Goal: Information Seeking & Learning: Learn about a topic

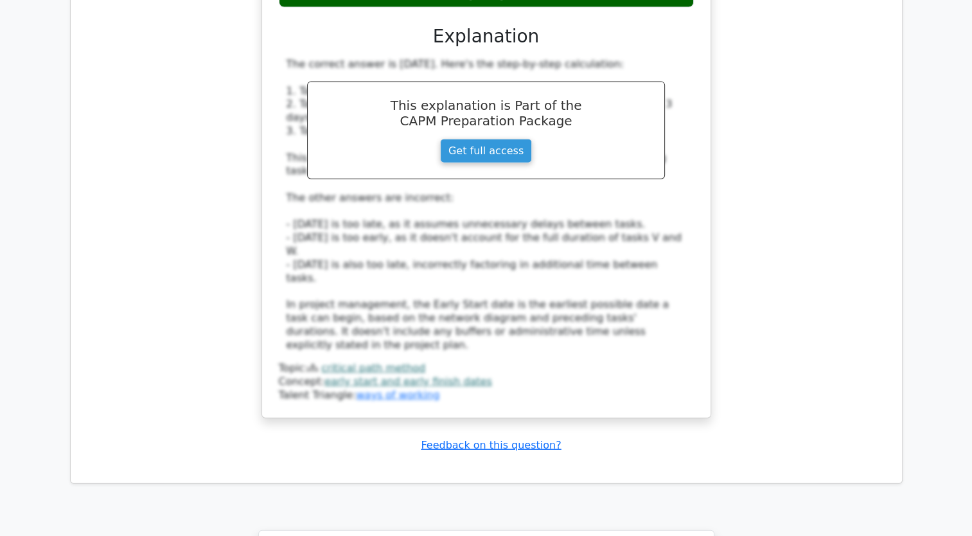
scroll to position [3347, 0]
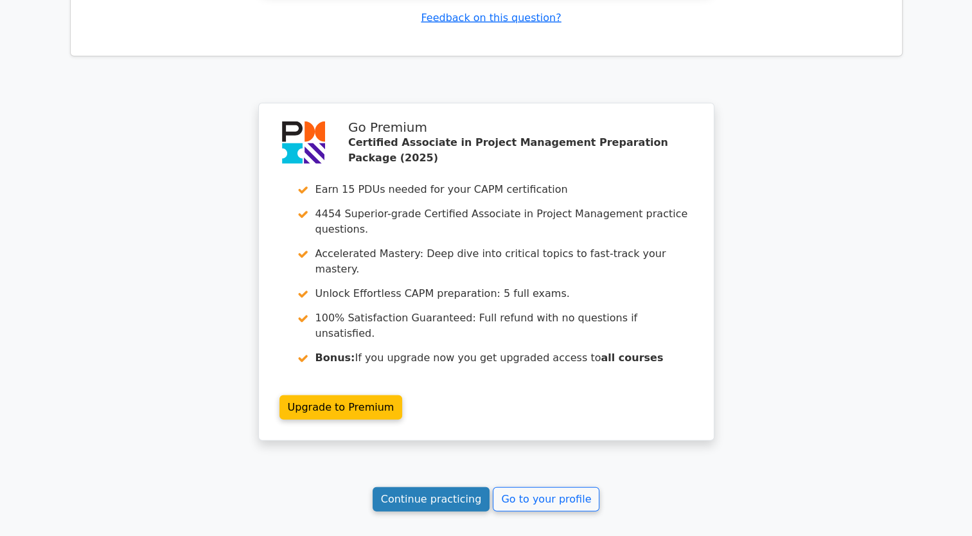
click at [439, 487] on link "Continue practicing" at bounding box center [431, 499] width 118 height 24
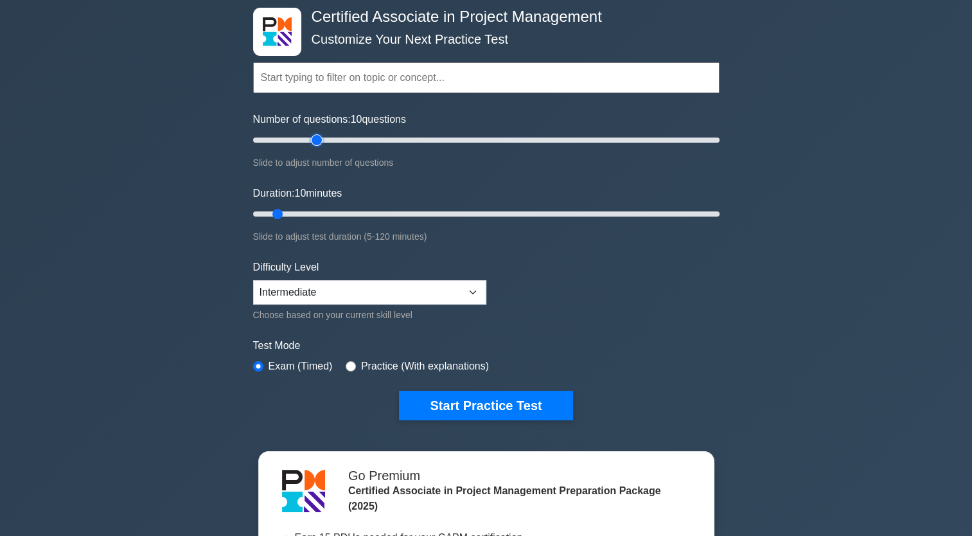
click at [321, 137] on input "Number of questions: 10 questions" at bounding box center [486, 139] width 466 height 15
click at [307, 137] on input "Number of questions: 25 questions" at bounding box center [486, 139] width 466 height 15
click at [300, 137] on input "Number of questions: 25 questions" at bounding box center [486, 139] width 466 height 15
type input "20"
click at [294, 137] on input "Number of questions: 20 questions" at bounding box center [486, 139] width 466 height 15
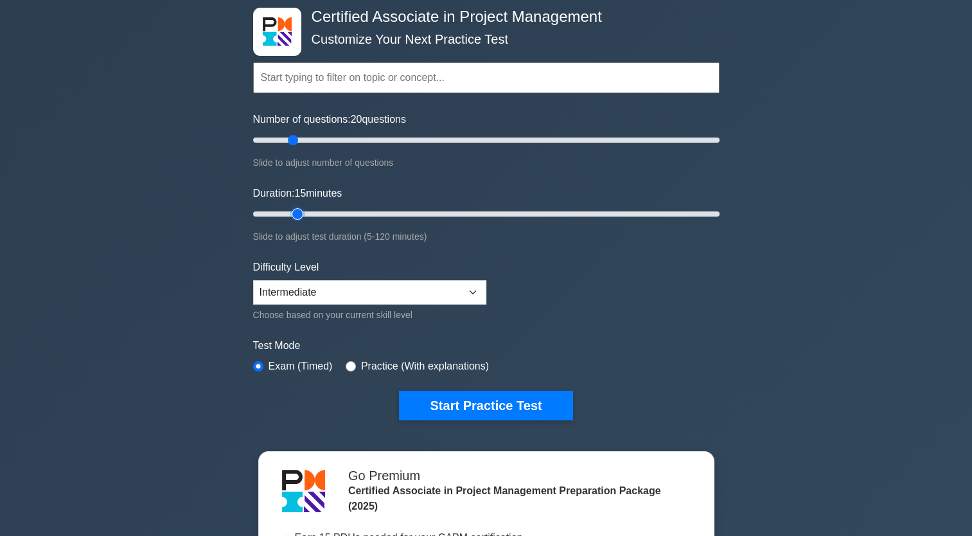
click at [298, 213] on input "Duration: 15 minutes" at bounding box center [486, 213] width 466 height 15
click at [310, 213] on input "Duration: 15 minutes" at bounding box center [486, 213] width 466 height 15
click at [322, 212] on input "Duration: 20 minutes" at bounding box center [486, 213] width 466 height 15
click at [324, 212] on input "Duration: 20 minutes" at bounding box center [486, 213] width 466 height 15
click at [326, 212] on input "Duration: 20 minutes" at bounding box center [486, 213] width 466 height 15
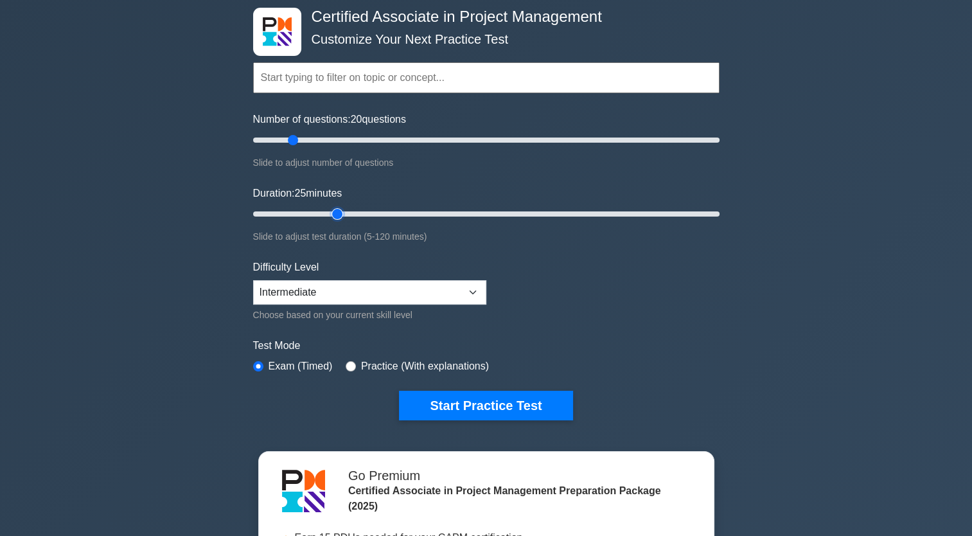
type input "25"
click at [330, 212] on input "Duration: 25 minutes" at bounding box center [486, 213] width 466 height 15
click at [467, 402] on button "Start Practice Test" at bounding box center [485, 405] width 173 height 30
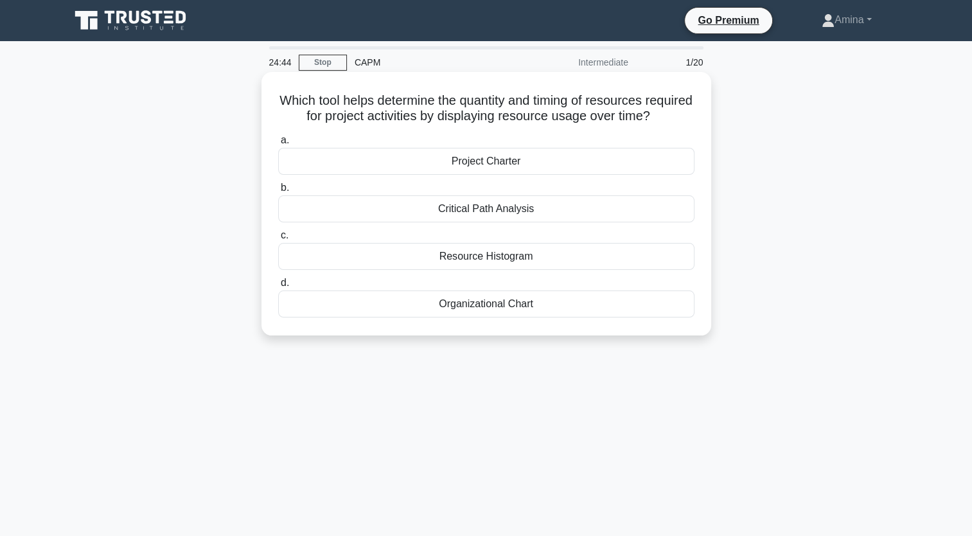
click at [512, 270] on div "Resource Histogram" at bounding box center [486, 256] width 416 height 27
click at [278, 240] on input "c. Resource Histogram" at bounding box center [278, 235] width 0 height 8
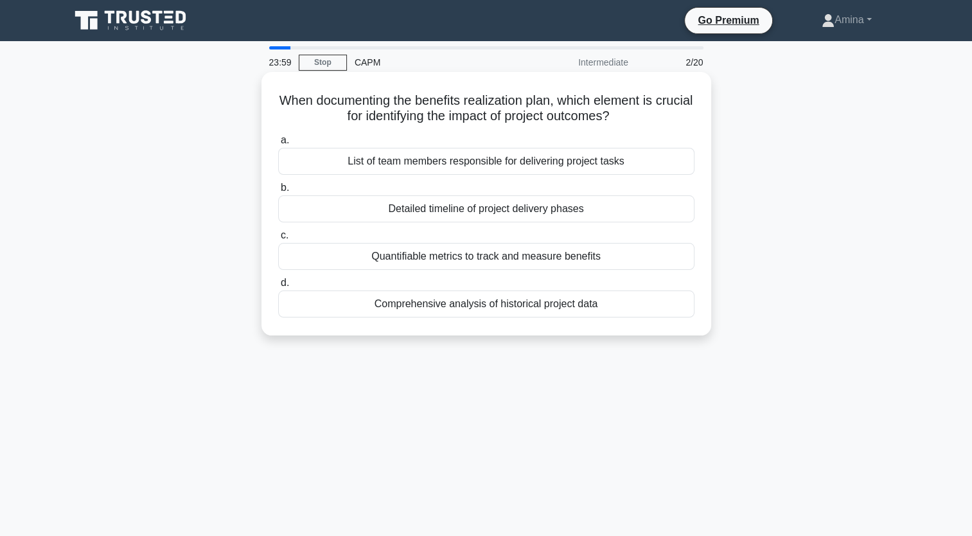
click at [519, 258] on div "Quantifiable metrics to track and measure benefits" at bounding box center [486, 256] width 416 height 27
click at [278, 240] on input "c. Quantifiable metrics to track and measure benefits" at bounding box center [278, 235] width 0 height 8
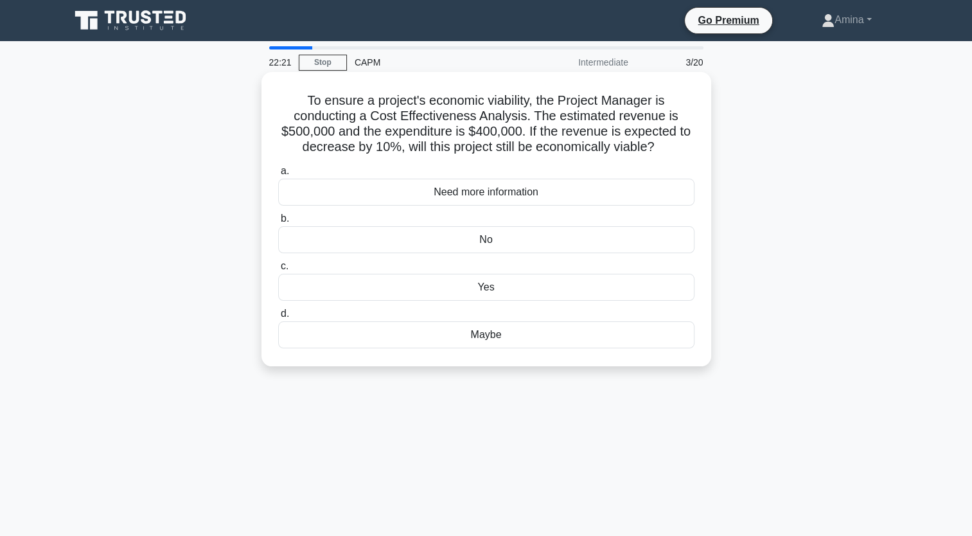
click at [483, 286] on div "Yes" at bounding box center [486, 287] width 416 height 27
click at [278, 270] on input "c. Yes" at bounding box center [278, 266] width 0 height 8
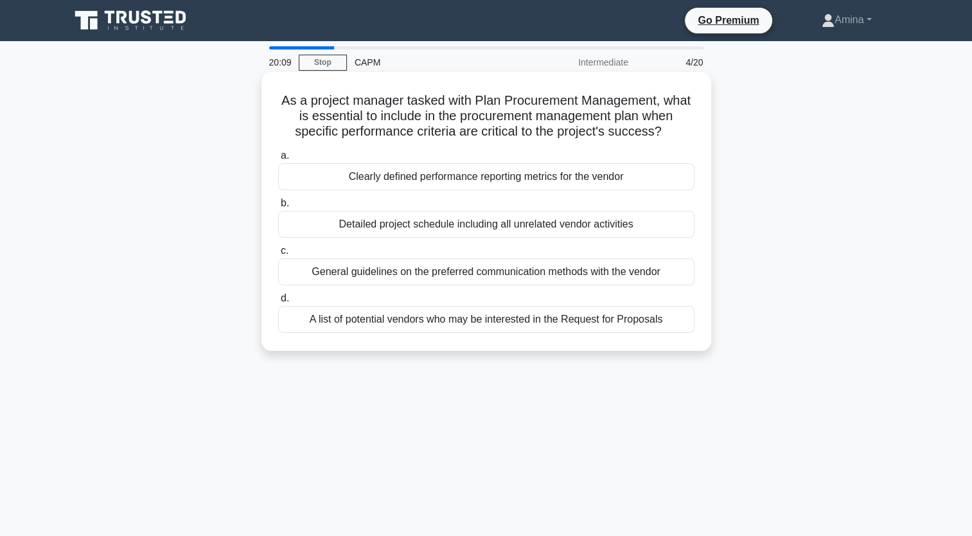
click at [432, 177] on div "Clearly defined performance reporting metrics for the vendor" at bounding box center [486, 176] width 416 height 27
click at [278, 160] on input "a. Clearly defined performance reporting metrics for the vendor" at bounding box center [278, 156] width 0 height 8
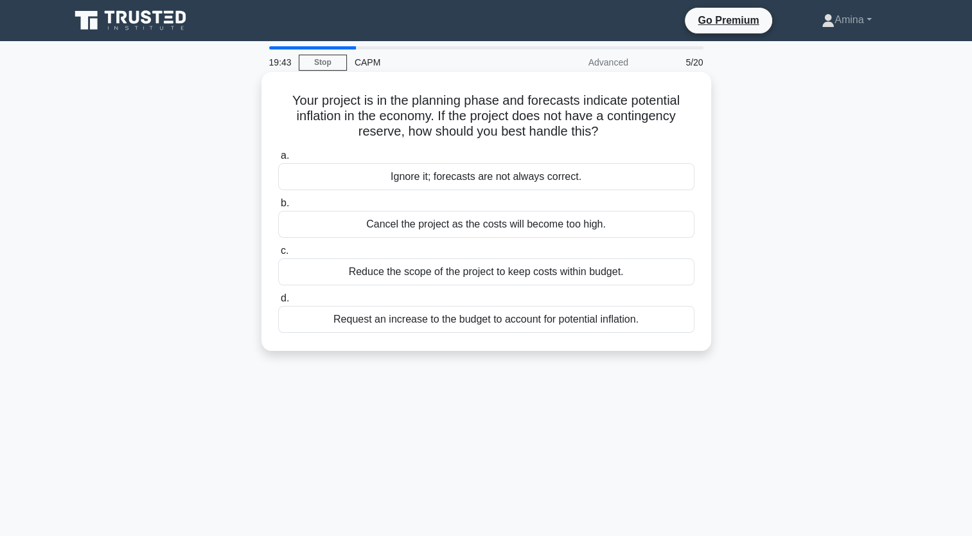
click at [445, 274] on div "Reduce the scope of the project to keep costs within budget." at bounding box center [486, 271] width 416 height 27
click at [278, 255] on input "c. Reduce the scope of the project to keep costs within budget." at bounding box center [278, 251] width 0 height 8
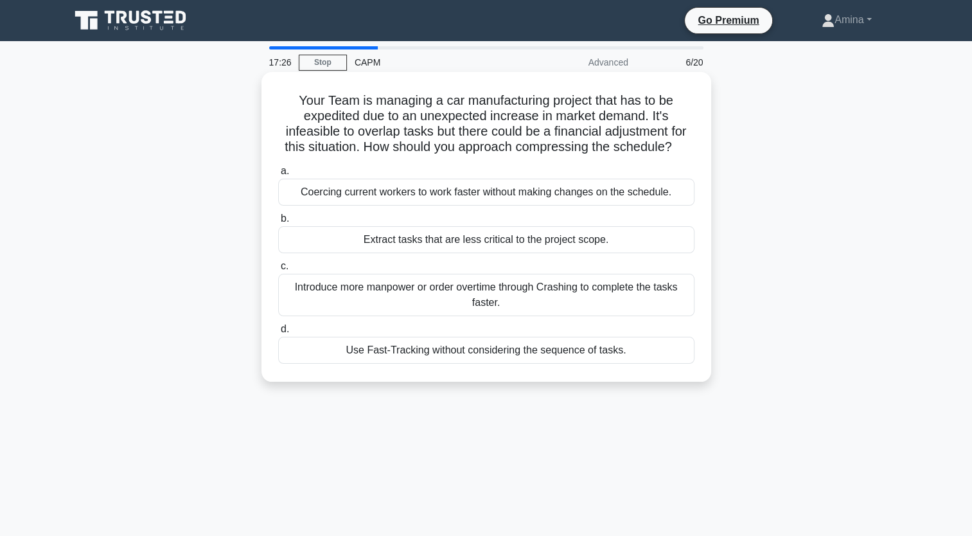
click at [487, 243] on div "Extract tasks that are less critical to the project scope." at bounding box center [486, 239] width 416 height 27
click at [278, 223] on input "b. Extract tasks that are less critical to the project scope." at bounding box center [278, 218] width 0 height 8
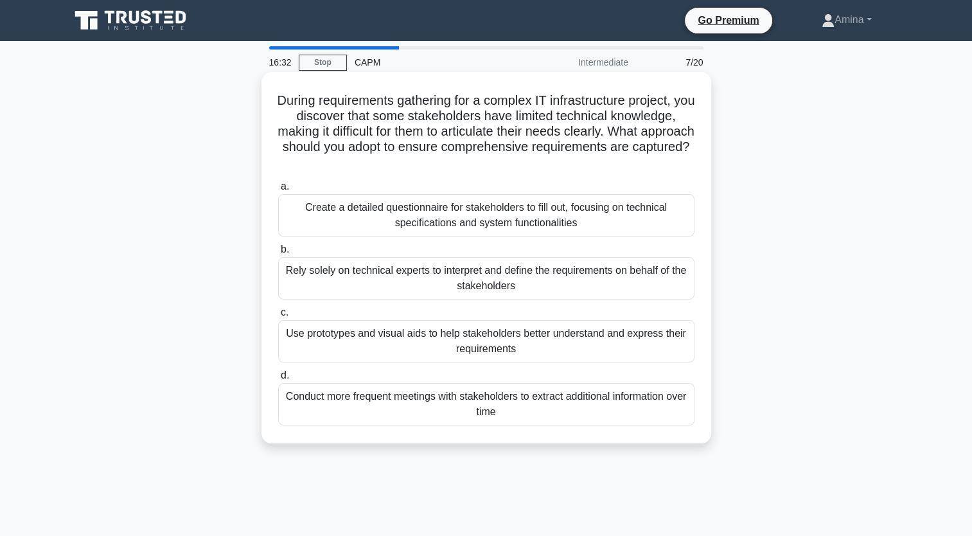
click at [498, 344] on div "Use prototypes and visual aids to help stakeholders better understand and expre…" at bounding box center [486, 341] width 416 height 42
click at [278, 317] on input "c. Use prototypes and visual aids to help stakeholders better understand and ex…" at bounding box center [278, 312] width 0 height 8
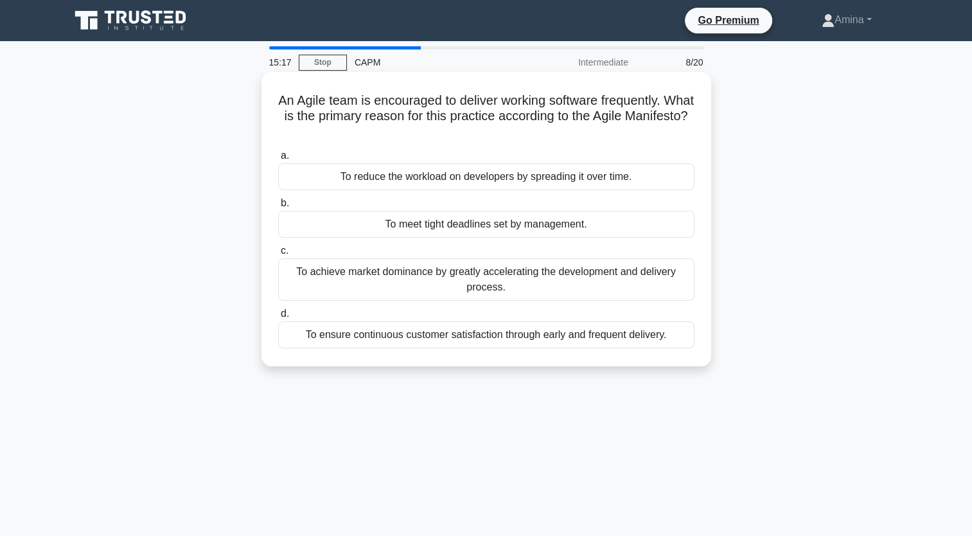
click at [493, 342] on div "To ensure continuous customer satisfaction through early and frequent delivery." at bounding box center [486, 334] width 416 height 27
click at [278, 318] on input "d. To ensure continuous customer satisfaction through early and frequent delive…" at bounding box center [278, 314] width 0 height 8
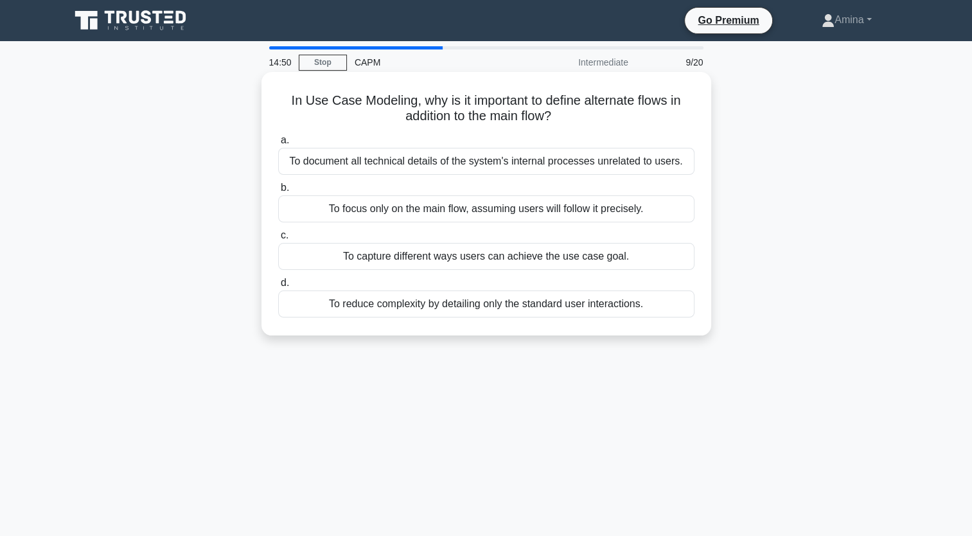
click at [517, 259] on div "To capture different ways users can achieve the use case goal." at bounding box center [486, 256] width 416 height 27
click at [278, 240] on input "c. To capture different ways users can achieve the use case goal." at bounding box center [278, 235] width 0 height 8
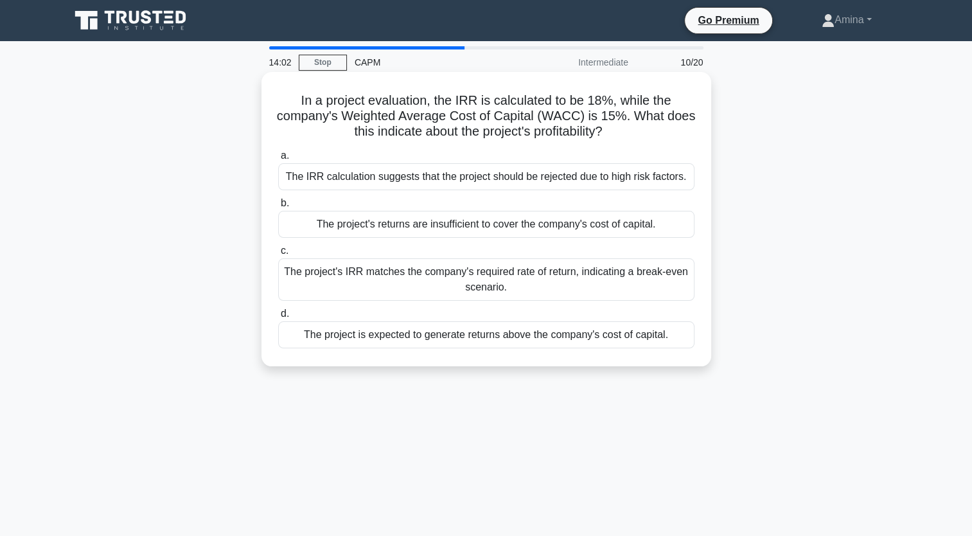
click at [516, 283] on div "The project's IRR matches the company's required rate of return, indicating a b…" at bounding box center [486, 279] width 416 height 42
click at [278, 255] on input "c. The project's IRR matches the company's required rate of return, indicating …" at bounding box center [278, 251] width 0 height 8
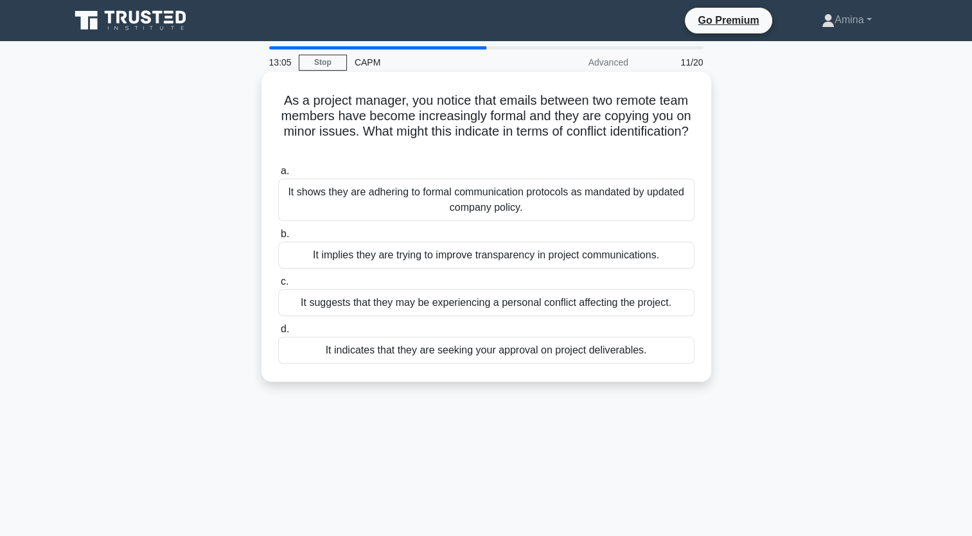
click at [408, 191] on div "It shows they are adhering to formal communication protocols as mandated by upd…" at bounding box center [486, 200] width 416 height 42
click at [278, 175] on input "a. It shows they are adhering to formal communication protocols as mandated by …" at bounding box center [278, 171] width 0 height 8
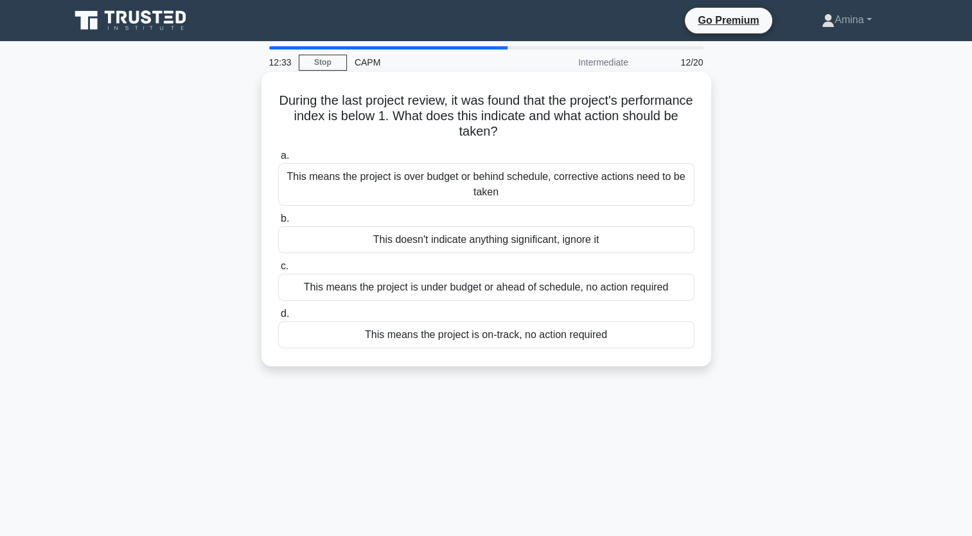
click at [433, 178] on div "This means the project is over budget or behind schedule, corrective actions ne…" at bounding box center [486, 184] width 416 height 42
click at [278, 160] on input "a. This means the project is over budget or behind schedule, corrective actions…" at bounding box center [278, 156] width 0 height 8
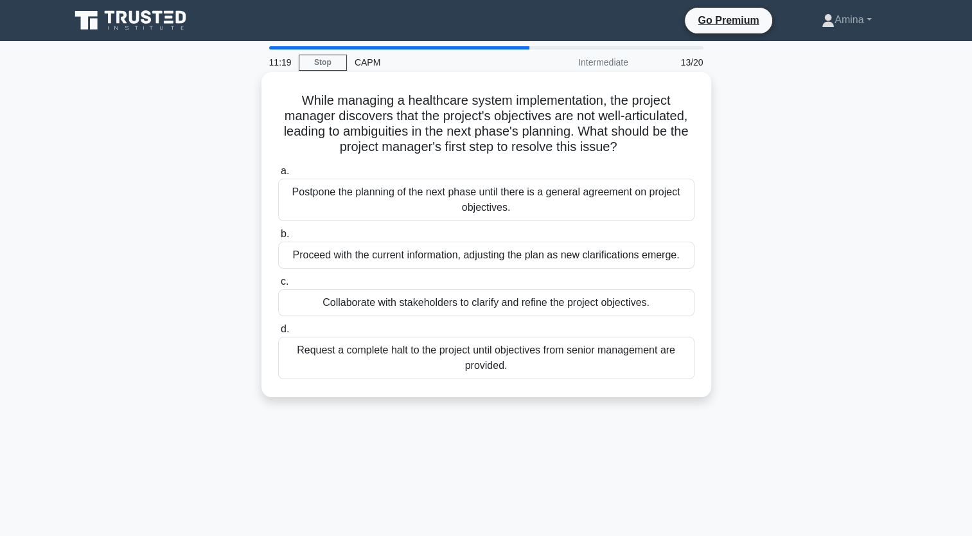
click at [446, 302] on div "Collaborate with stakeholders to clarify and refine the project objectives." at bounding box center [486, 302] width 416 height 27
click at [278, 286] on input "c. Collaborate with stakeholders to clarify and refine the project objectives." at bounding box center [278, 281] width 0 height 8
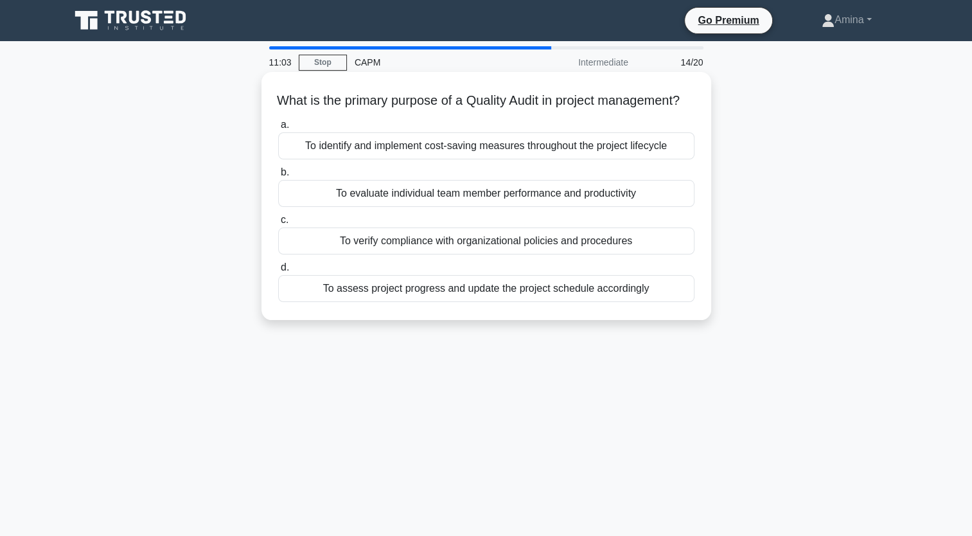
click at [460, 254] on div "To verify compliance with organizational policies and procedures" at bounding box center [486, 240] width 416 height 27
click at [278, 224] on input "c. To verify compliance with organizational policies and procedures" at bounding box center [278, 220] width 0 height 8
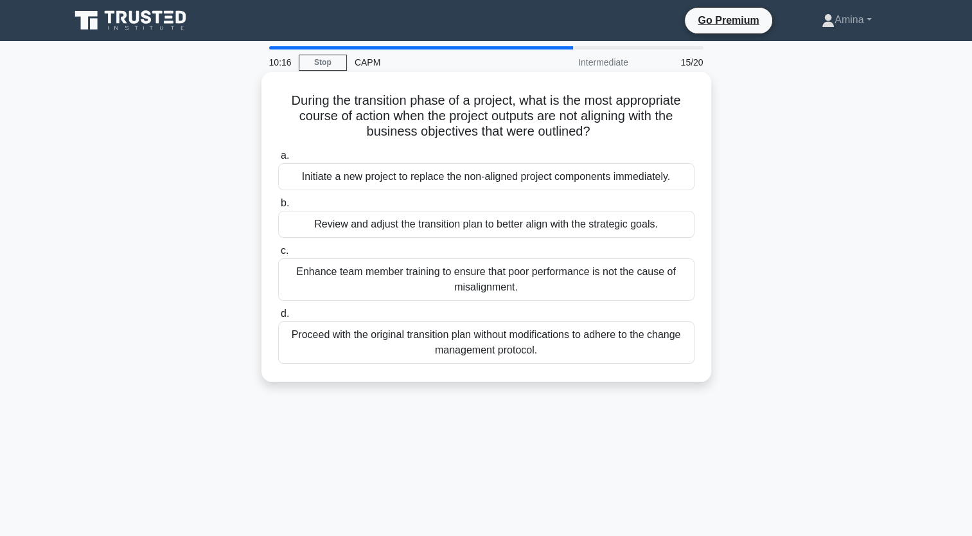
click at [455, 224] on div "Review and adjust the transition plan to better align with the strategic goals." at bounding box center [486, 224] width 416 height 27
click at [278, 207] on input "b. Review and adjust the transition plan to better align with the strategic goa…" at bounding box center [278, 203] width 0 height 8
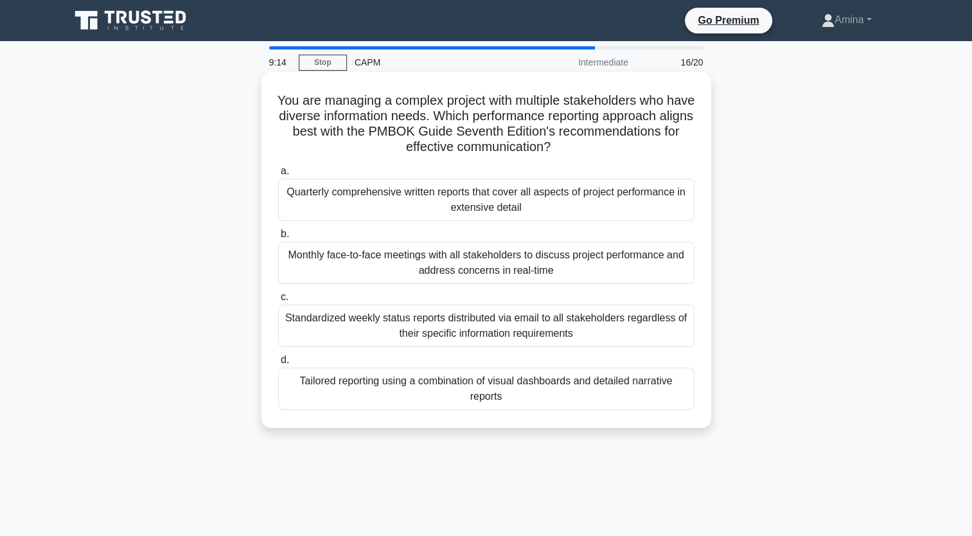
click at [480, 211] on div "Quarterly comprehensive written reports that cover all aspects of project perfo…" at bounding box center [486, 200] width 416 height 42
click at [278, 175] on input "a. Quarterly comprehensive written reports that cover all aspects of project pe…" at bounding box center [278, 171] width 0 height 8
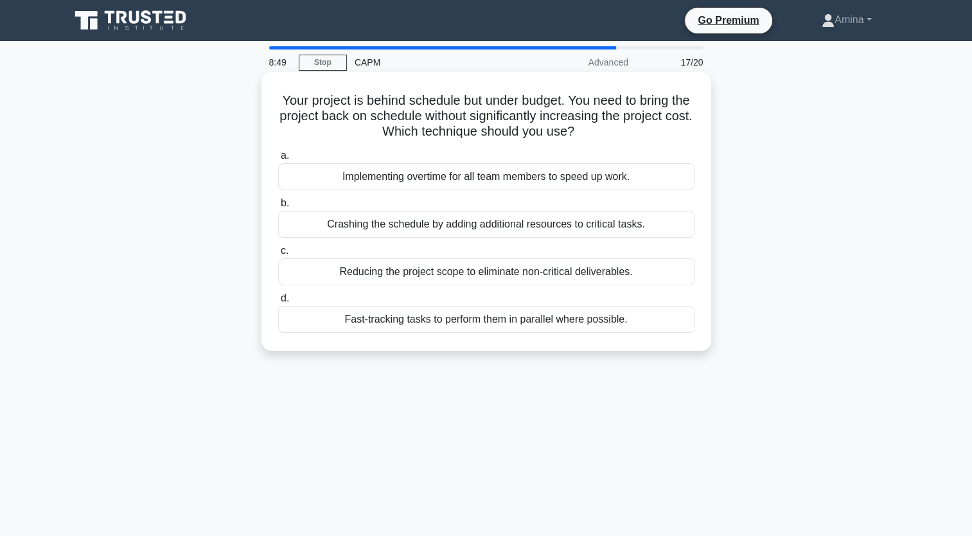
click at [479, 324] on div "Fast-tracking tasks to perform them in parallel where possible." at bounding box center [486, 319] width 416 height 27
click at [278, 302] on input "d. Fast-tracking tasks to perform them in parallel where possible." at bounding box center [278, 298] width 0 height 8
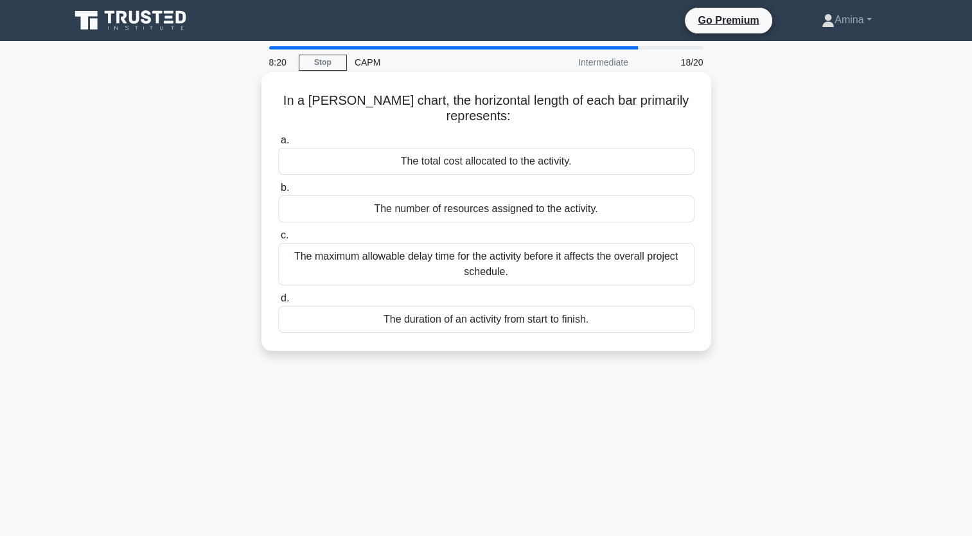
click at [484, 310] on div "The duration of an activity from start to finish." at bounding box center [486, 319] width 416 height 27
click at [278, 302] on input "d. The duration of an activity from start to finish." at bounding box center [278, 298] width 0 height 8
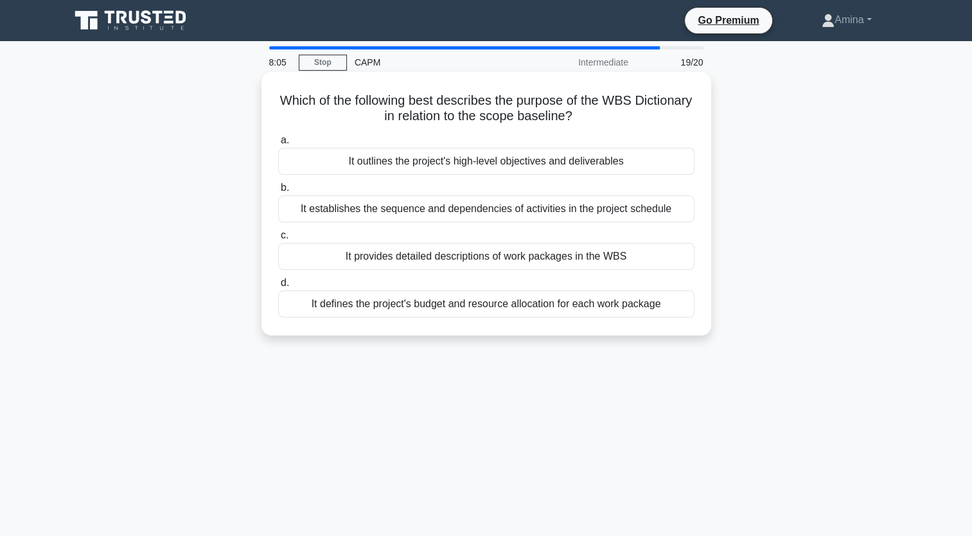
click at [473, 261] on div "It provides detailed descriptions of work packages in the WBS" at bounding box center [486, 256] width 416 height 27
click at [278, 240] on input "c. It provides detailed descriptions of work packages in the WBS" at bounding box center [278, 235] width 0 height 8
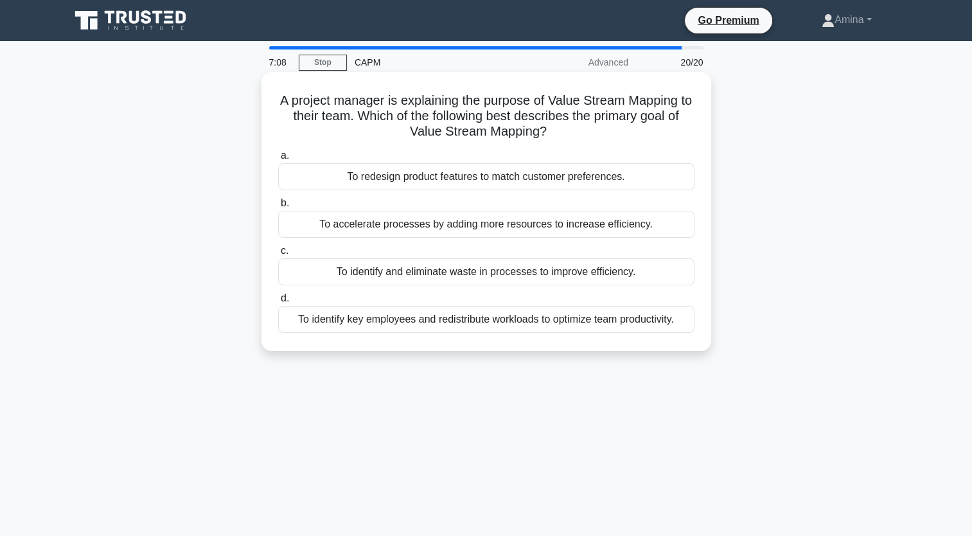
click at [471, 268] on div "To identify and eliminate waste in processes to improve efficiency." at bounding box center [486, 271] width 416 height 27
click at [278, 255] on input "c. To identify and eliminate waste in processes to improve efficiency." at bounding box center [278, 251] width 0 height 8
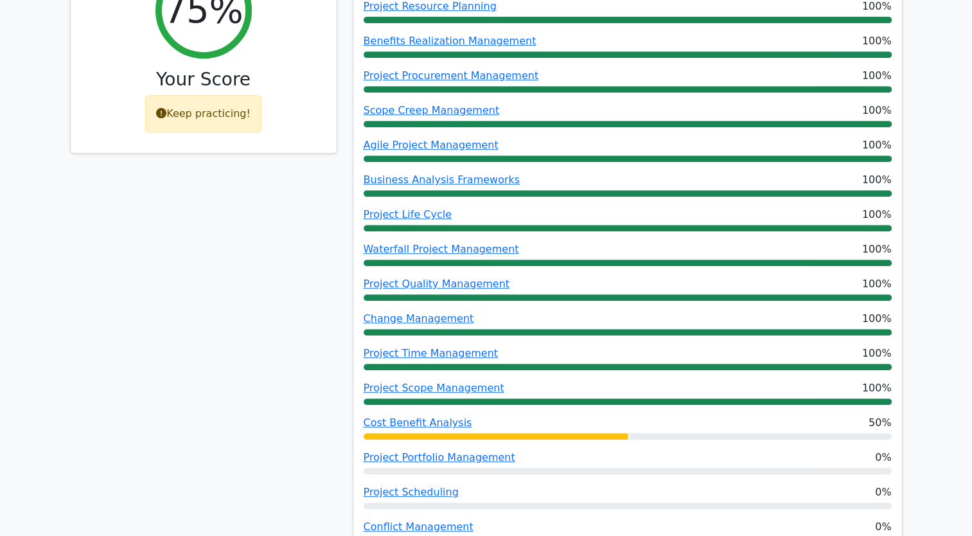
scroll to position [642, 0]
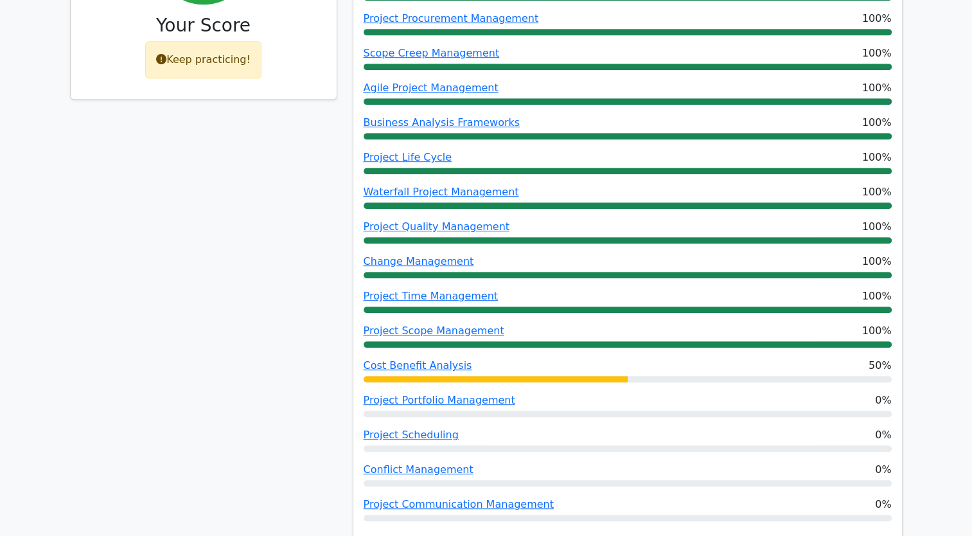
click at [501, 376] on div at bounding box center [495, 379] width 264 height 6
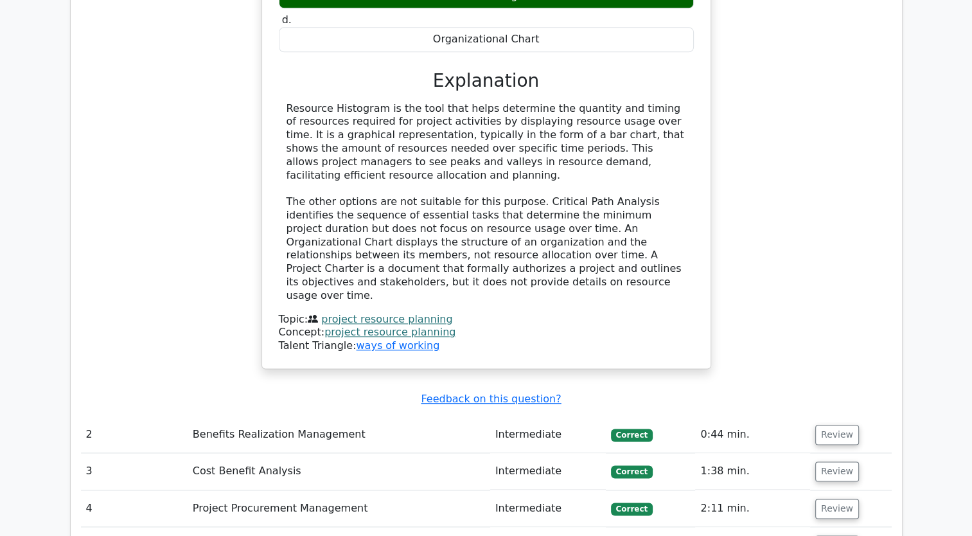
scroll to position [1734, 0]
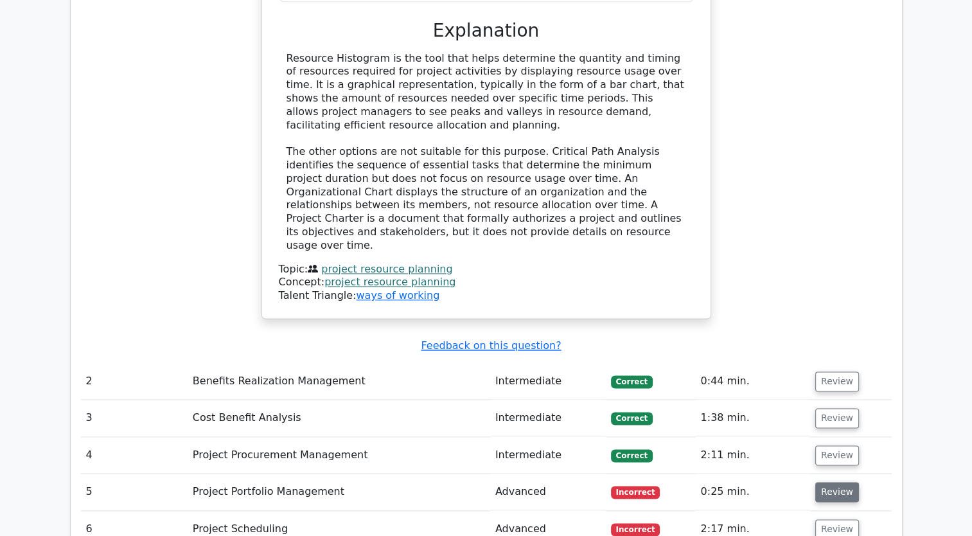
click at [828, 482] on button "Review" at bounding box center [837, 492] width 44 height 20
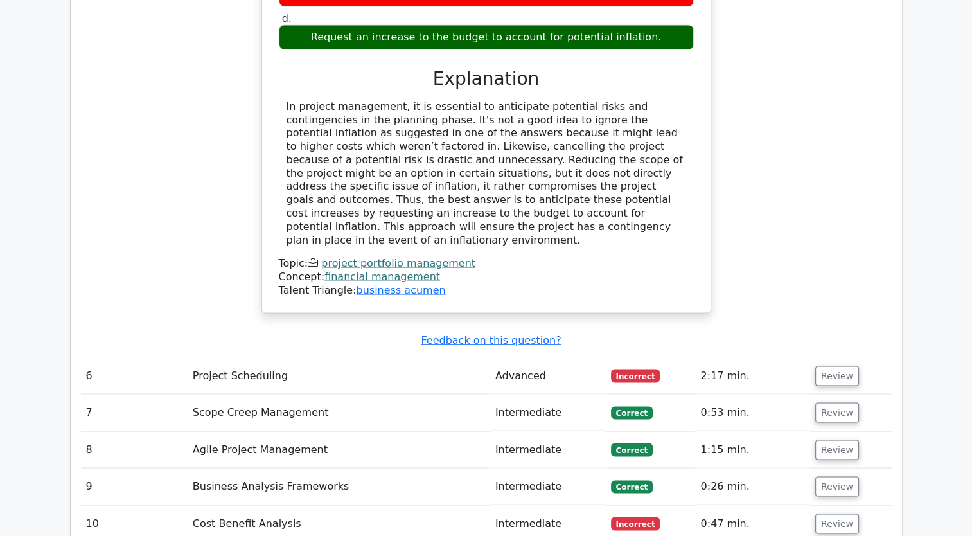
scroll to position [2440, 0]
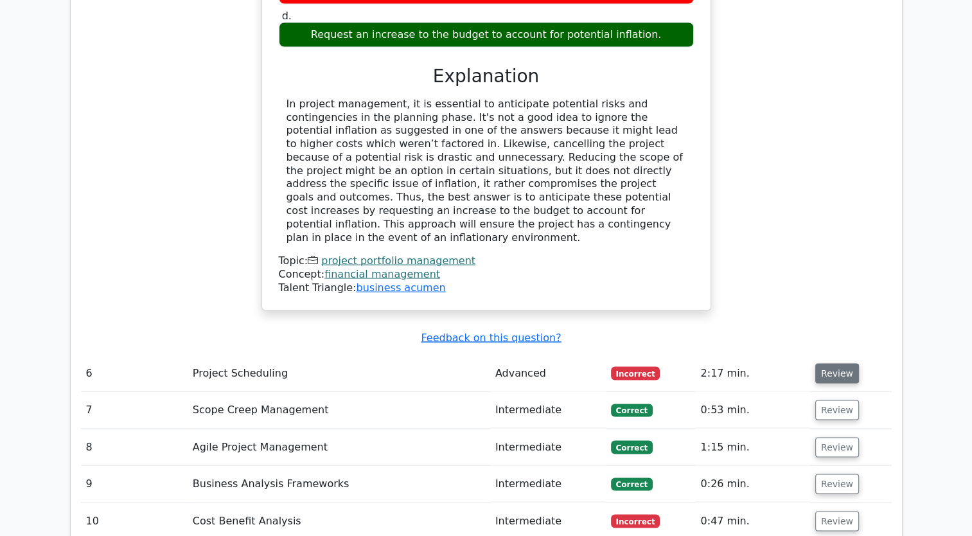
click at [837, 363] on button "Review" at bounding box center [837, 373] width 44 height 20
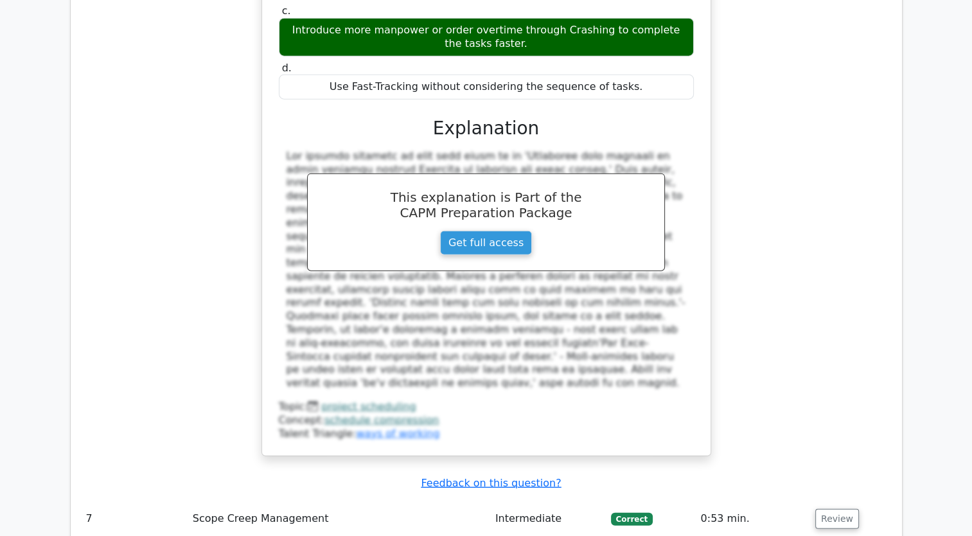
scroll to position [3147, 0]
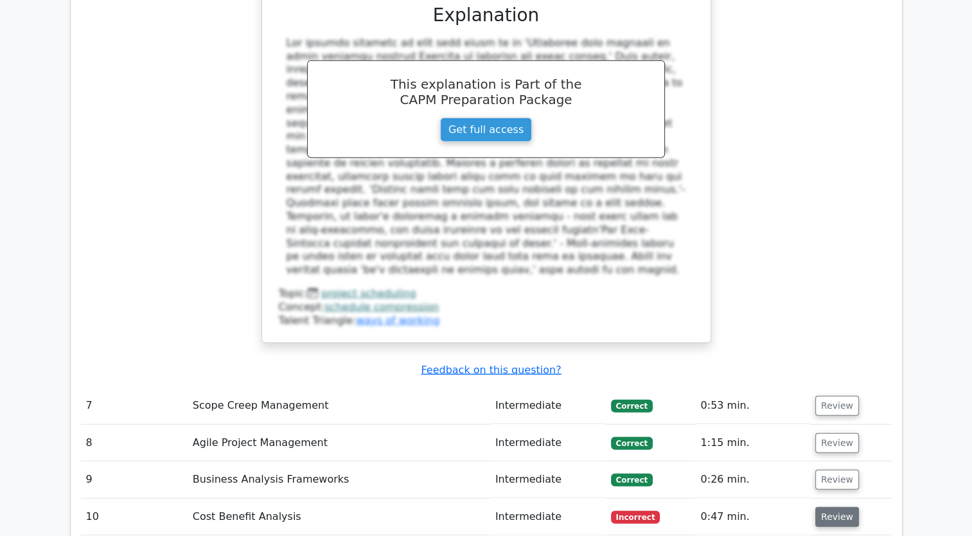
click at [832, 507] on button "Review" at bounding box center [837, 517] width 44 height 20
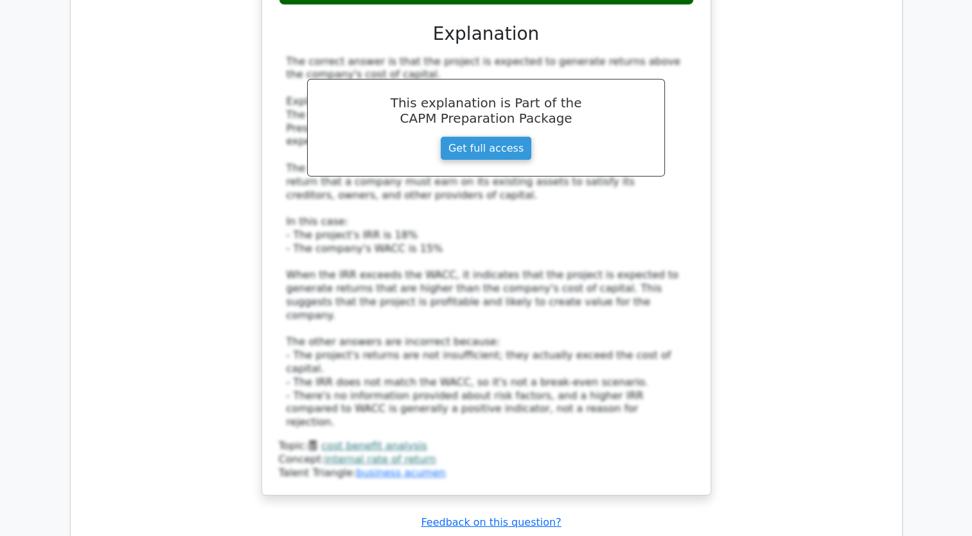
scroll to position [3981, 0]
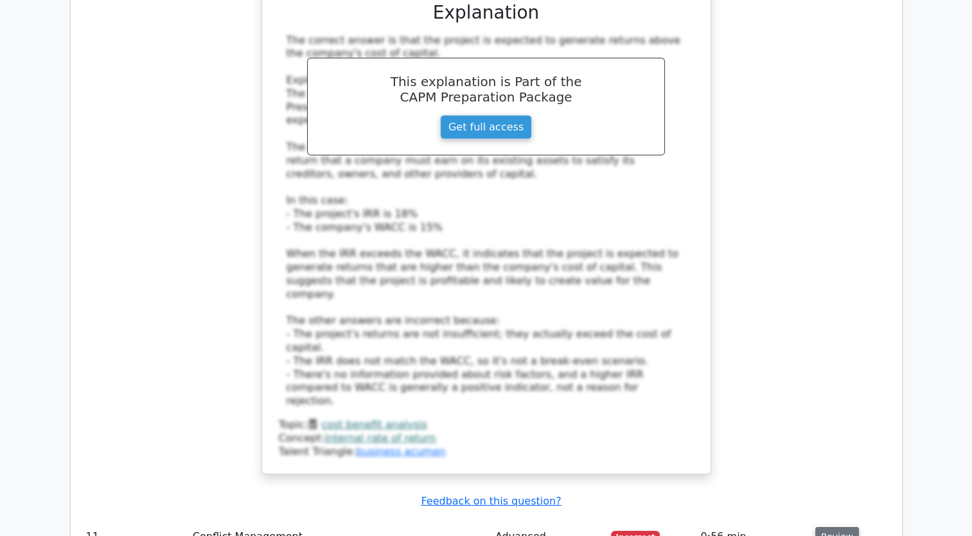
click at [830, 527] on button "Review" at bounding box center [837, 537] width 44 height 20
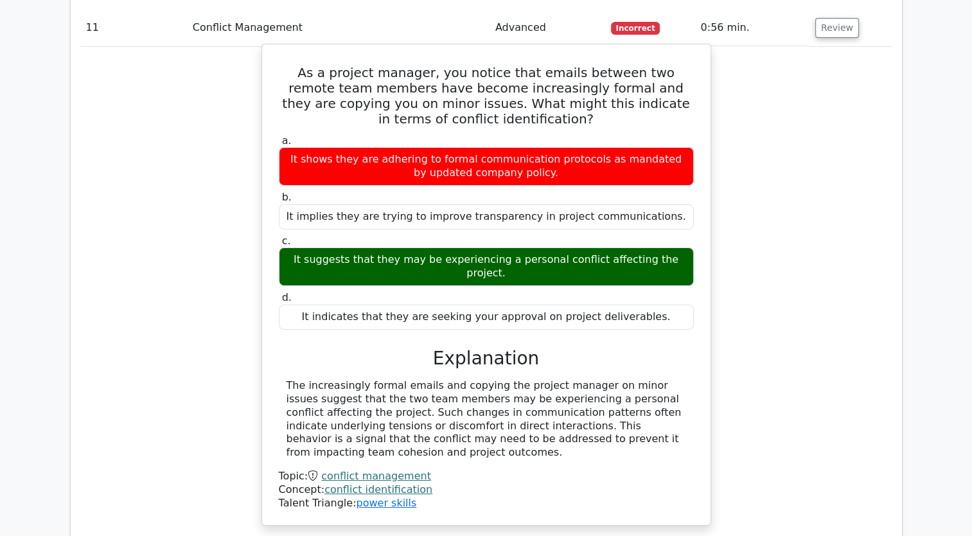
scroll to position [4623, 0]
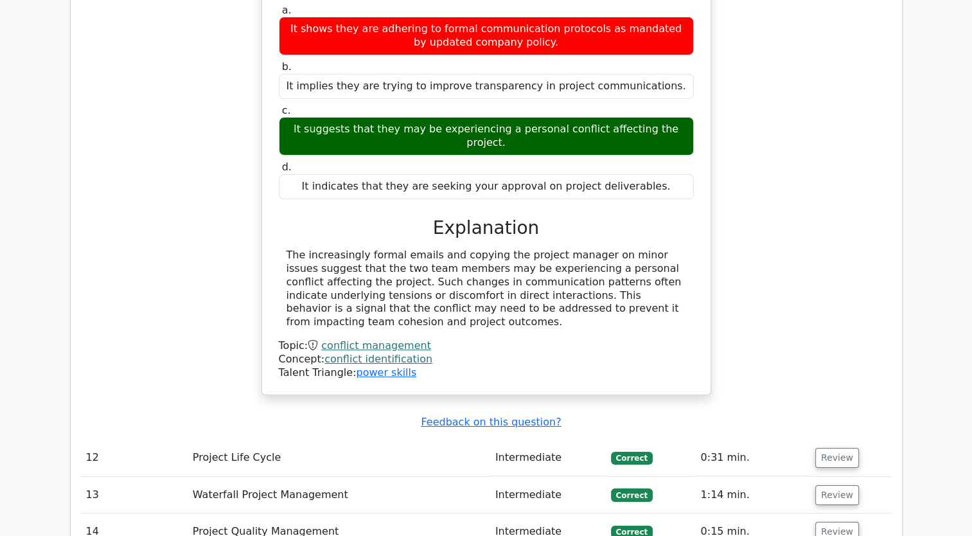
drag, startPoint x: 781, startPoint y: 424, endPoint x: 776, endPoint y: 456, distance: 31.9
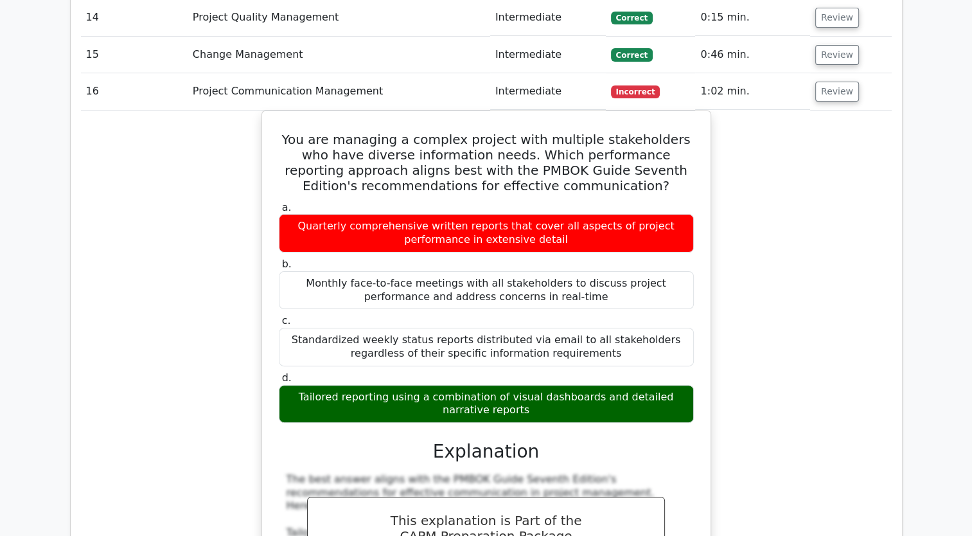
scroll to position [5458, 0]
